Goal: Transaction & Acquisition: Purchase product/service

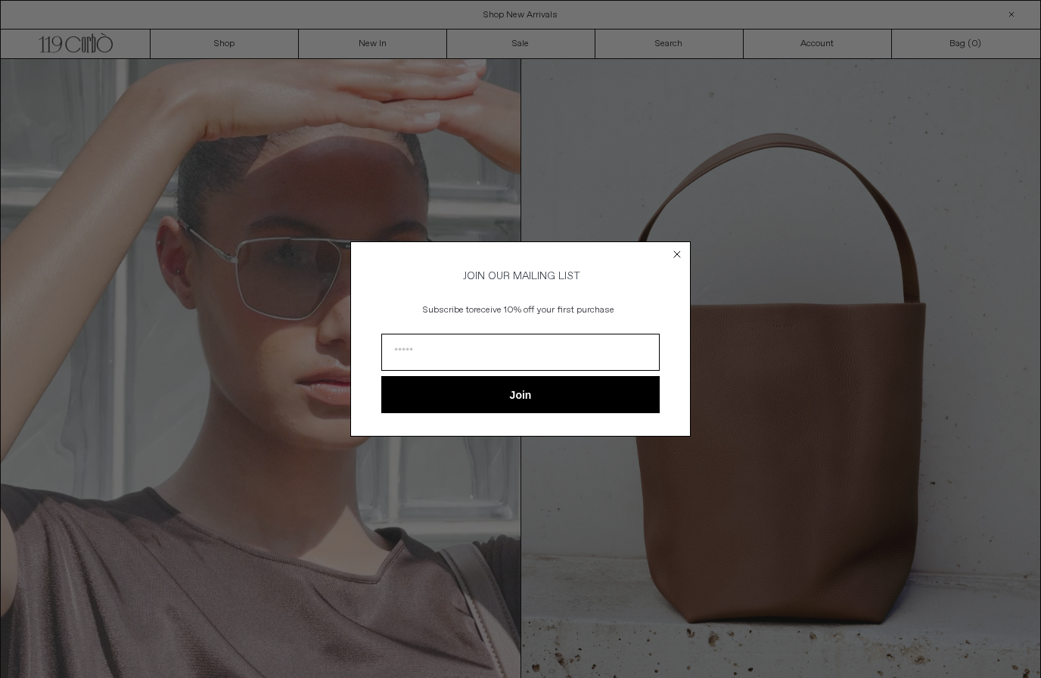
click at [676, 250] on circle "Close dialog" at bounding box center [677, 254] width 14 height 14
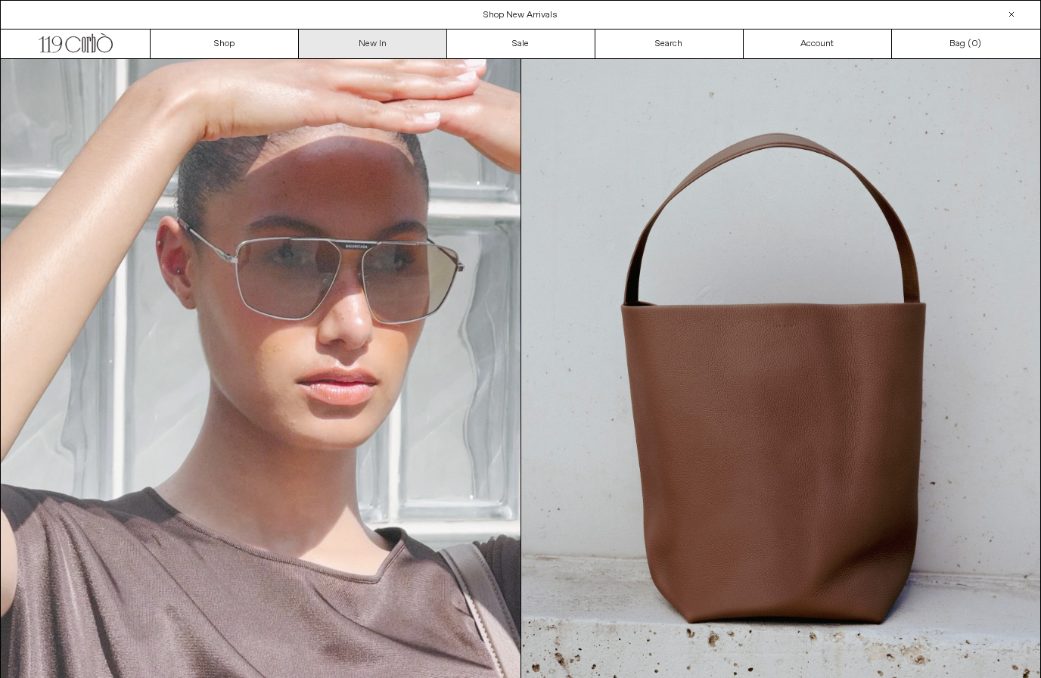
click at [342, 44] on link "New In" at bounding box center [373, 44] width 148 height 29
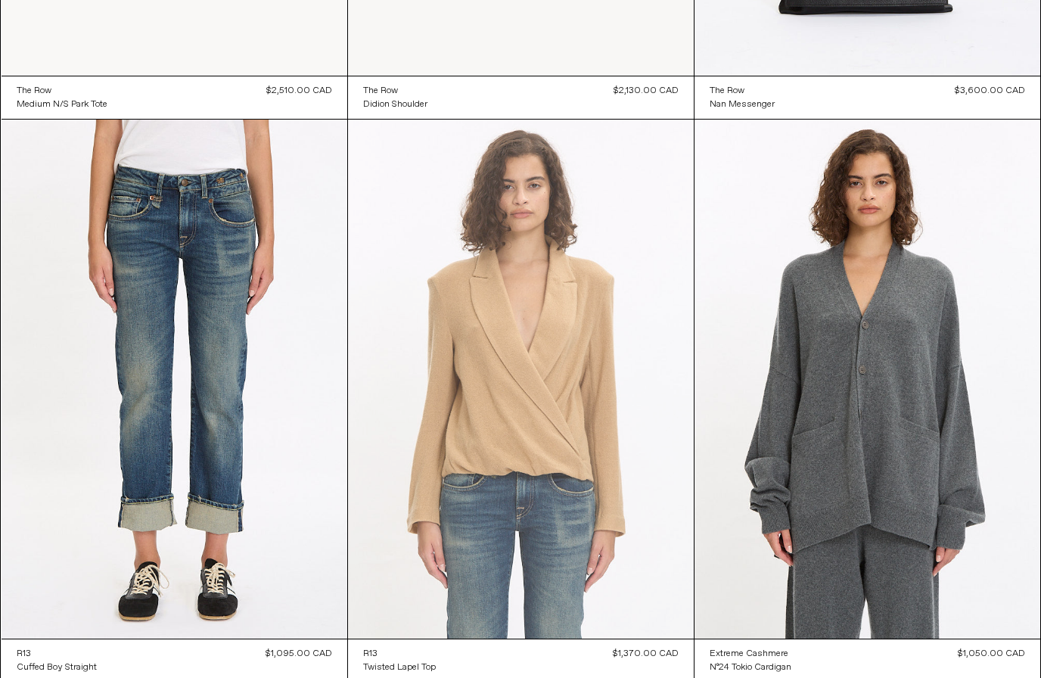
scroll to position [3345, 0]
click at [527, 427] on at bounding box center [521, 379] width 346 height 519
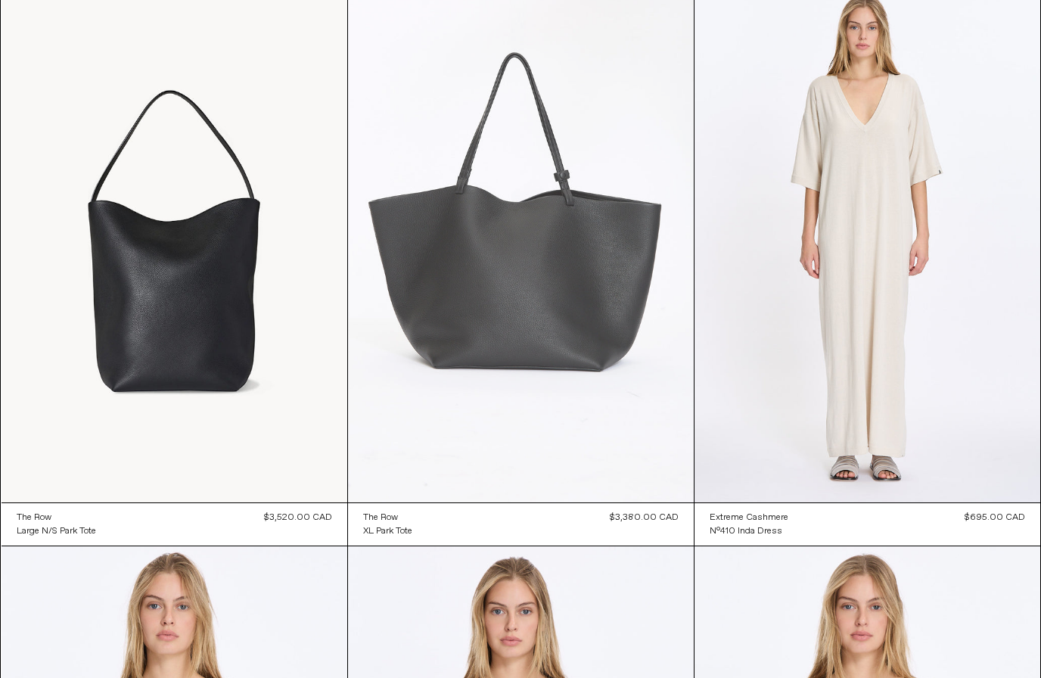
scroll to position [14177, 0]
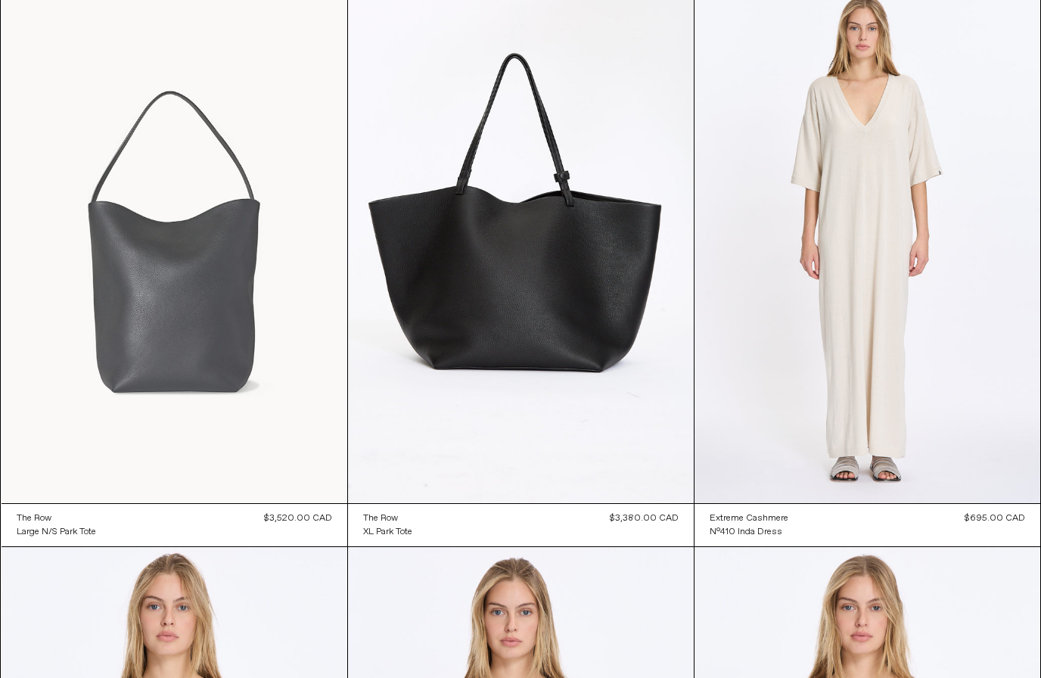
click at [160, 246] on at bounding box center [175, 244] width 346 height 519
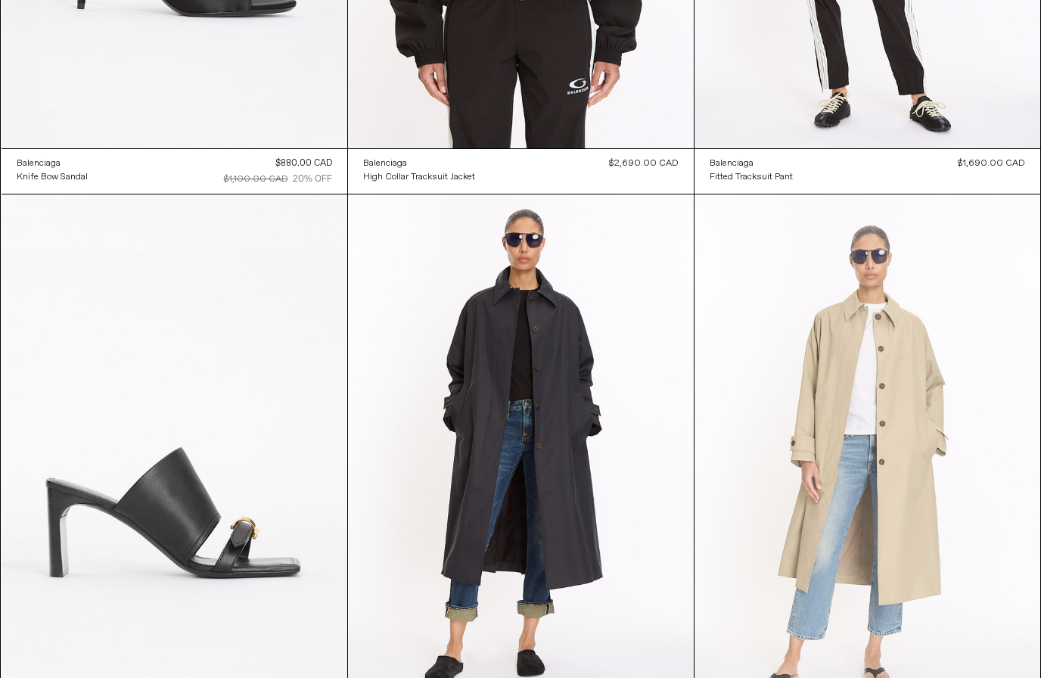
scroll to position [21887, 0]
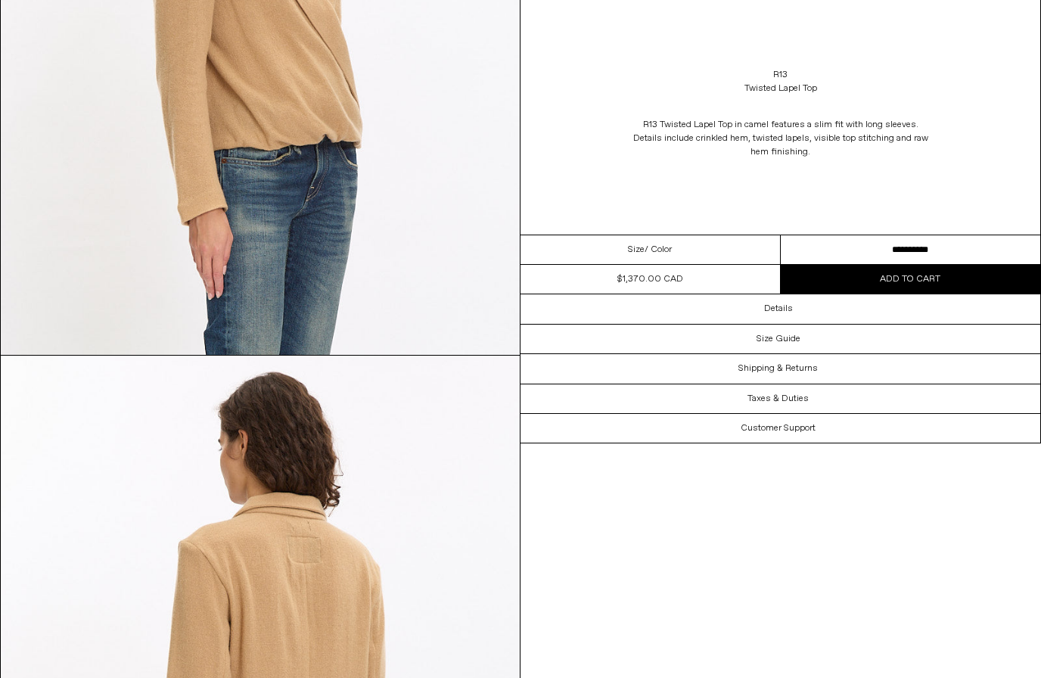
scroll to position [1031, 0]
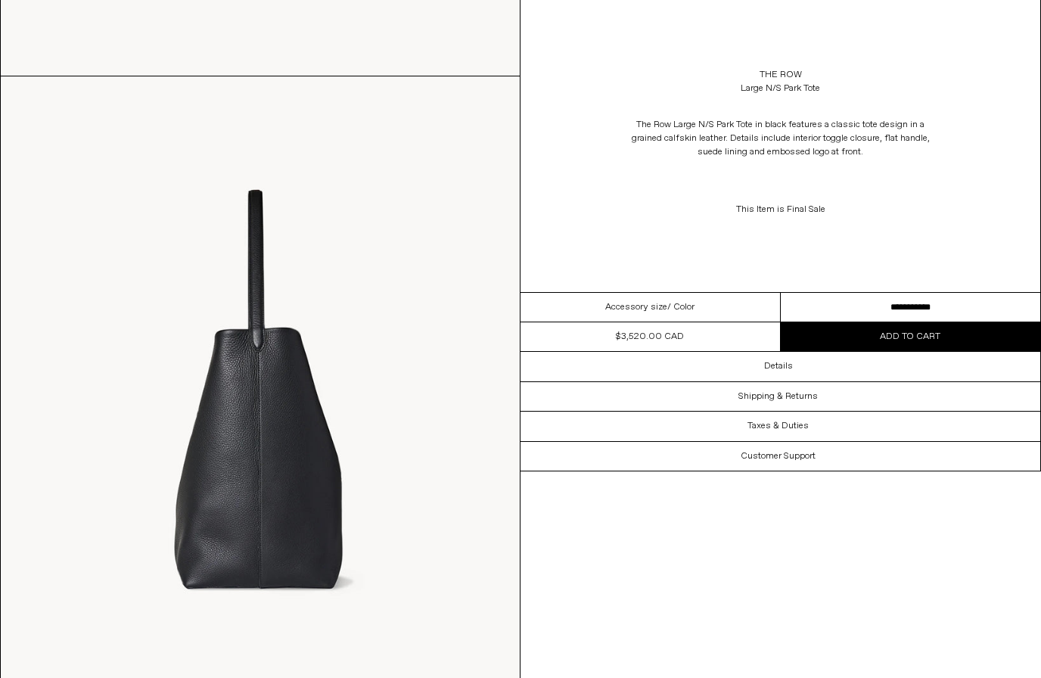
scroll to position [1277, 0]
